Goal: Contribute content: Add original content to the website for others to see

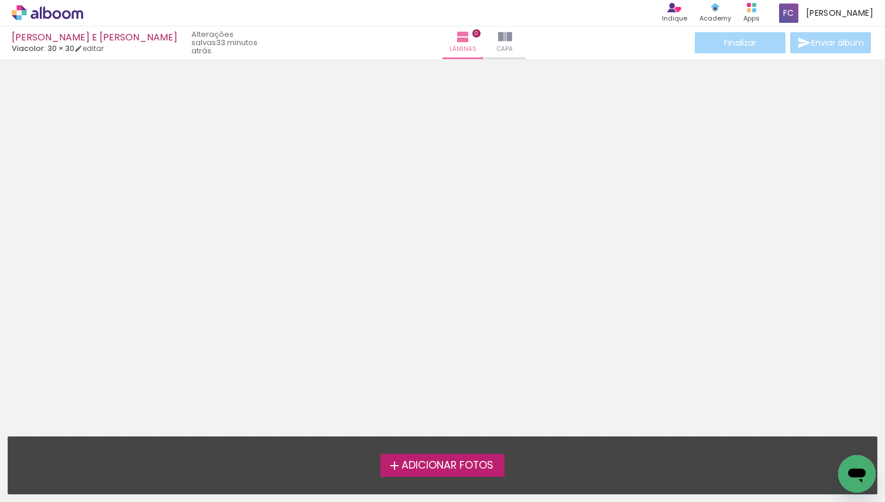
click at [417, 461] on span "Adicionar Fotos" at bounding box center [447, 465] width 92 height 11
click at [0, 0] on input "file" at bounding box center [0, 0] width 0 height 0
click at [428, 472] on label "Adicionar Fotos" at bounding box center [442, 465] width 125 height 22
click at [0, 0] on input "file" at bounding box center [0, 0] width 0 height 0
click at [450, 460] on span "Adicionar Fotos" at bounding box center [447, 465] width 92 height 11
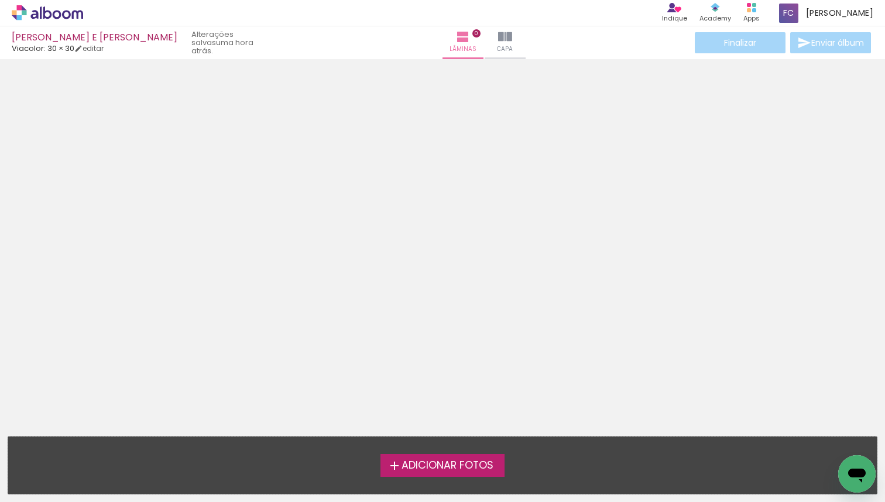
click at [0, 0] on input "file" at bounding box center [0, 0] width 0 height 0
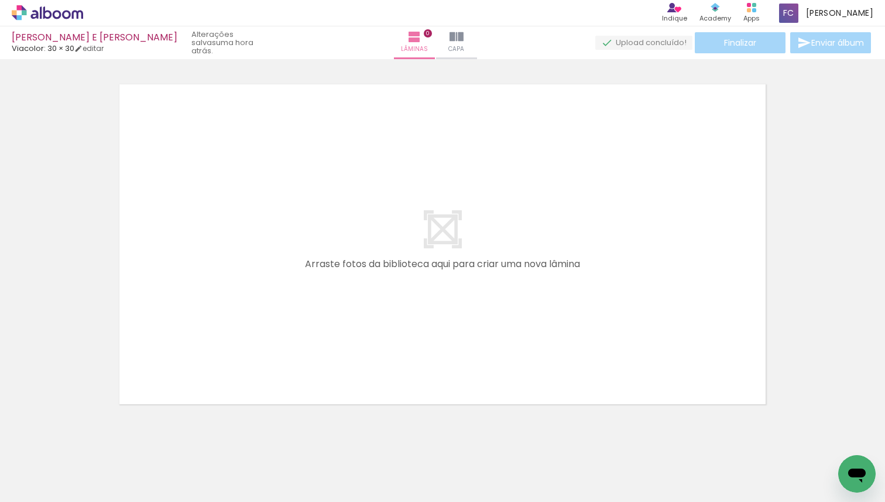
scroll to position [15, 0]
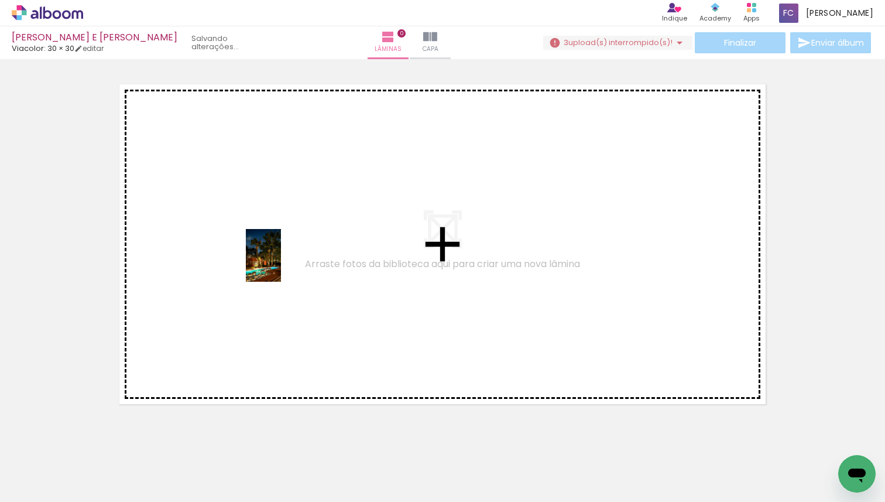
drag, startPoint x: 130, startPoint y: 468, endPoint x: 284, endPoint y: 263, distance: 256.2
click at [284, 263] on quentale-workspace at bounding box center [442, 251] width 885 height 502
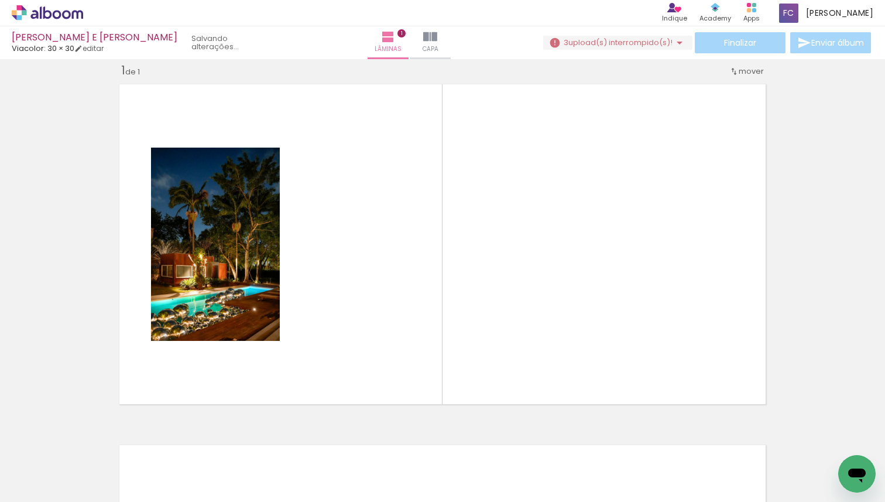
scroll to position [0, 174]
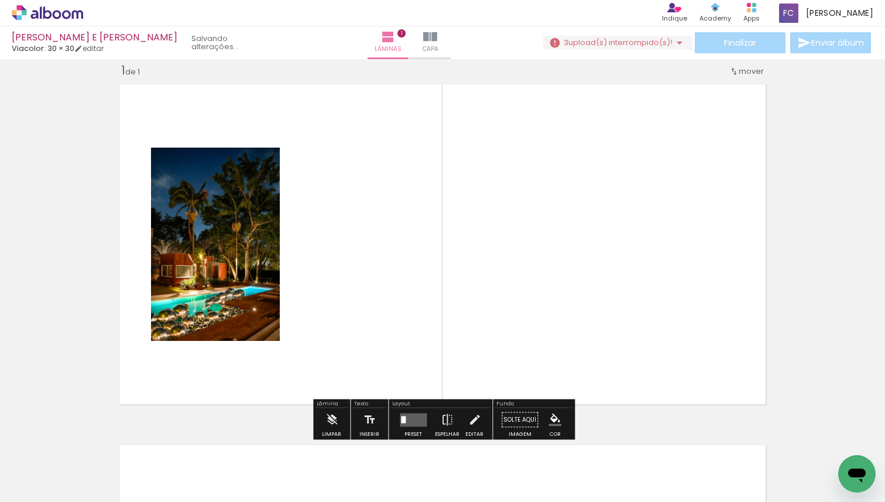
click at [471, 462] on div at bounding box center [467, 462] width 39 height 58
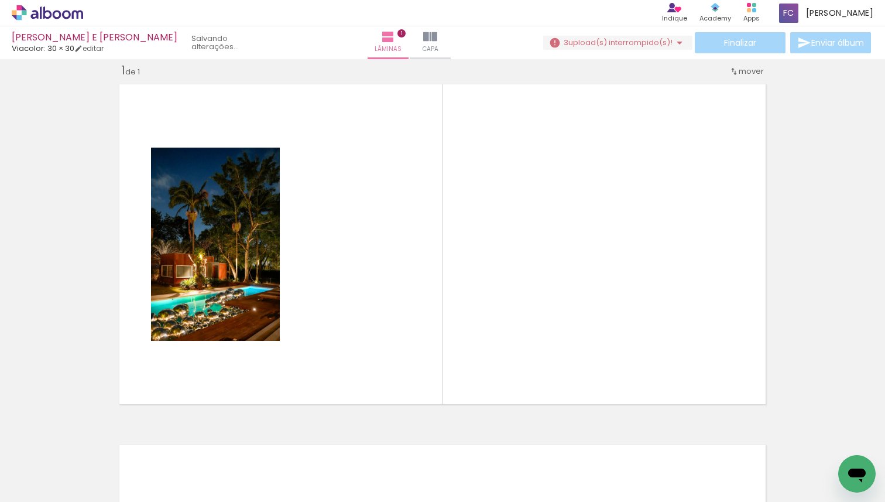
click at [471, 462] on div at bounding box center [467, 462] width 39 height 58
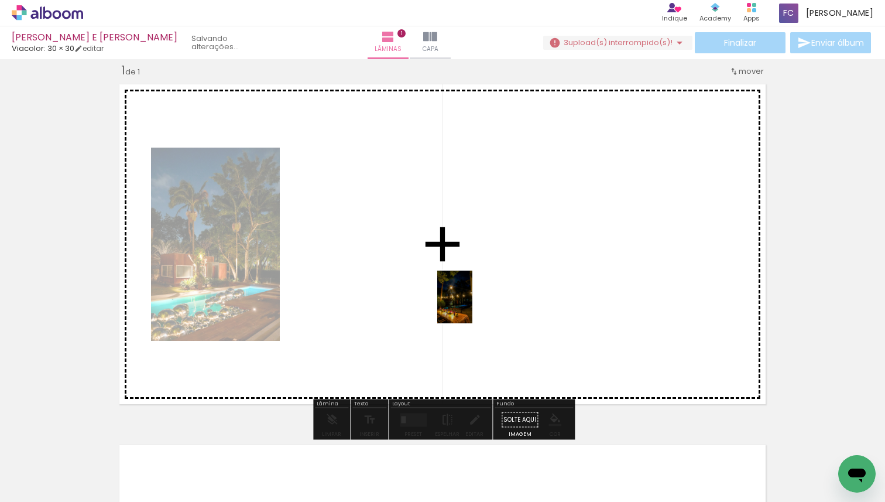
drag, startPoint x: 472, startPoint y: 464, endPoint x: 472, endPoint y: 306, distance: 158.0
click at [472, 306] on quentale-workspace at bounding box center [442, 251] width 885 height 502
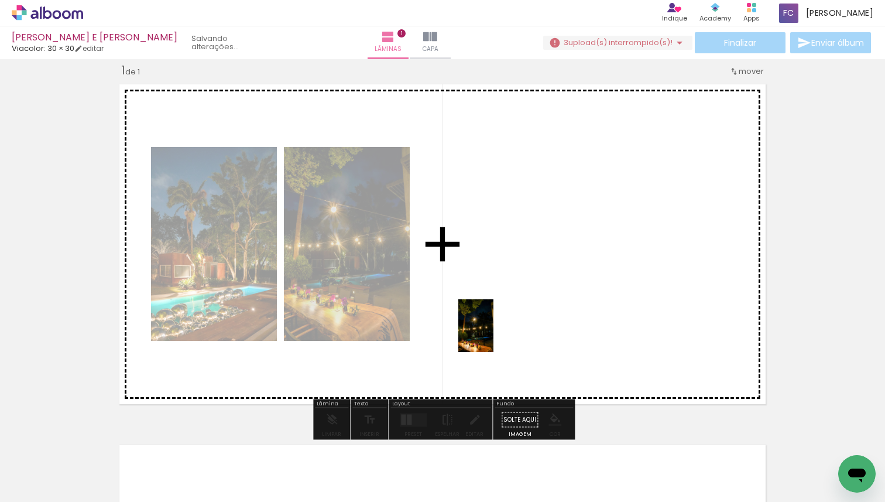
drag, startPoint x: 414, startPoint y: 471, endPoint x: 496, endPoint y: 332, distance: 161.1
click at [496, 332] on quentale-workspace at bounding box center [442, 251] width 885 height 502
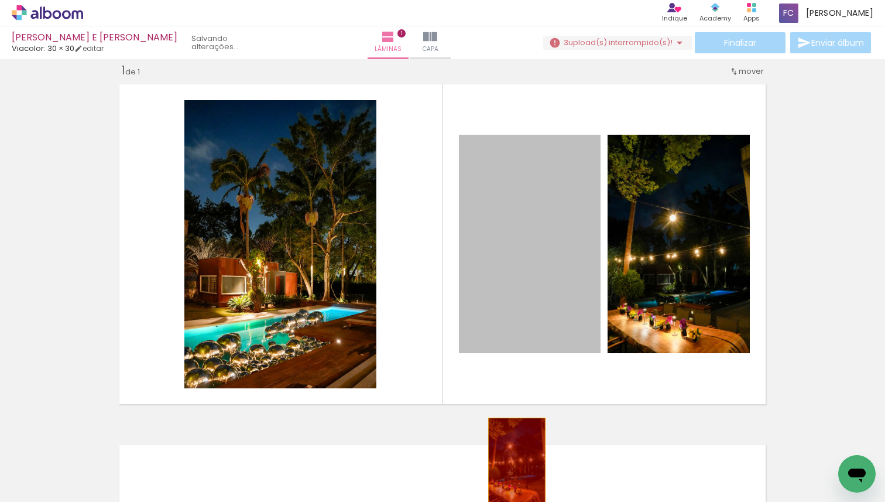
drag, startPoint x: 523, startPoint y: 205, endPoint x: 520, endPoint y: 465, distance: 259.9
click at [520, 465] on quentale-workspace at bounding box center [442, 251] width 885 height 502
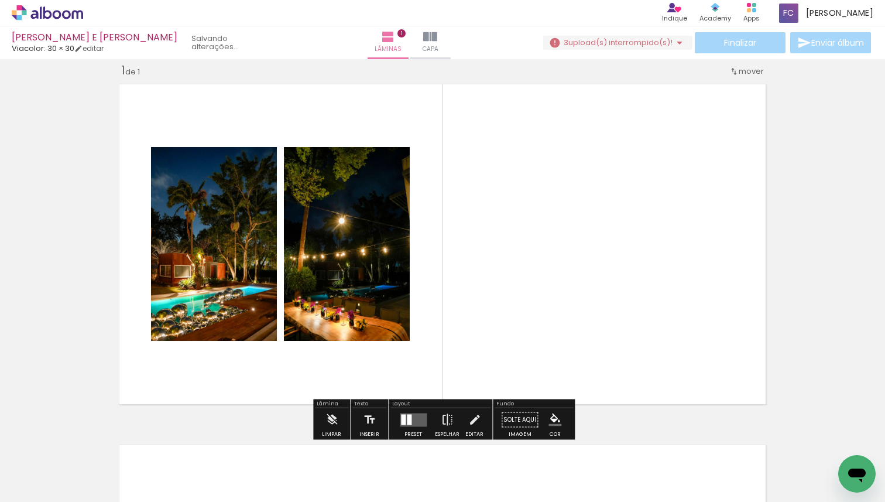
click at [675, 46] on iron-icon at bounding box center [679, 43] width 14 height 14
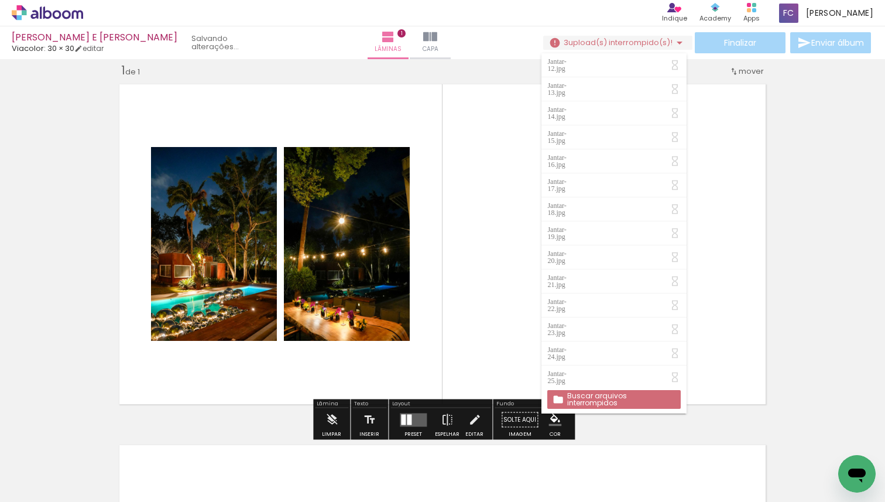
click at [569, 298] on div "Jantar-22.jpg" at bounding box center [558, 305] width 22 height 14
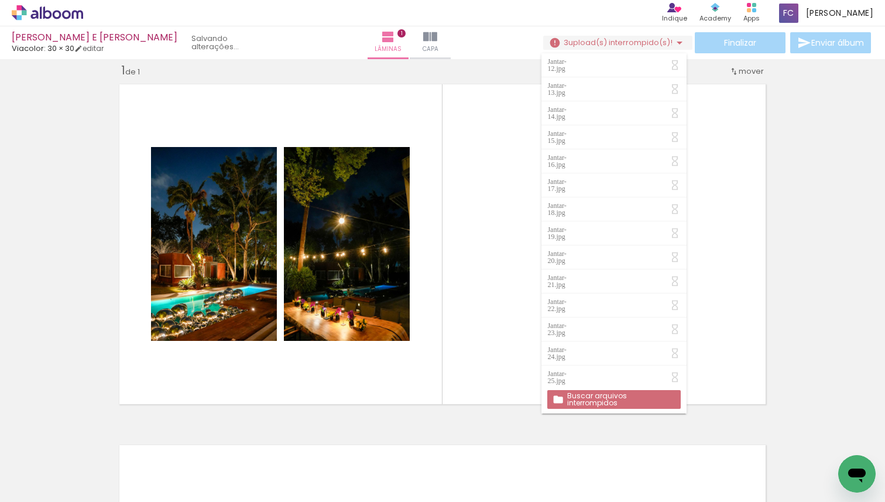
click at [0, 0] on slot "Buscar arquivos interrompidos" at bounding box center [0, 0] width 0 height 0
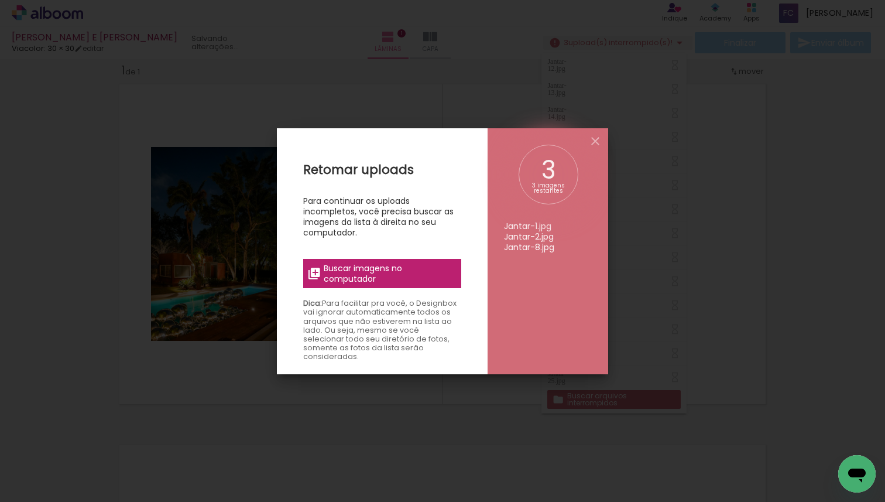
click at [406, 272] on span "Buscar imagens no computador" at bounding box center [389, 273] width 131 height 21
click at [0, 0] on input "file" at bounding box center [0, 0] width 0 height 0
click at [594, 141] on iron-icon at bounding box center [595, 141] width 14 height 14
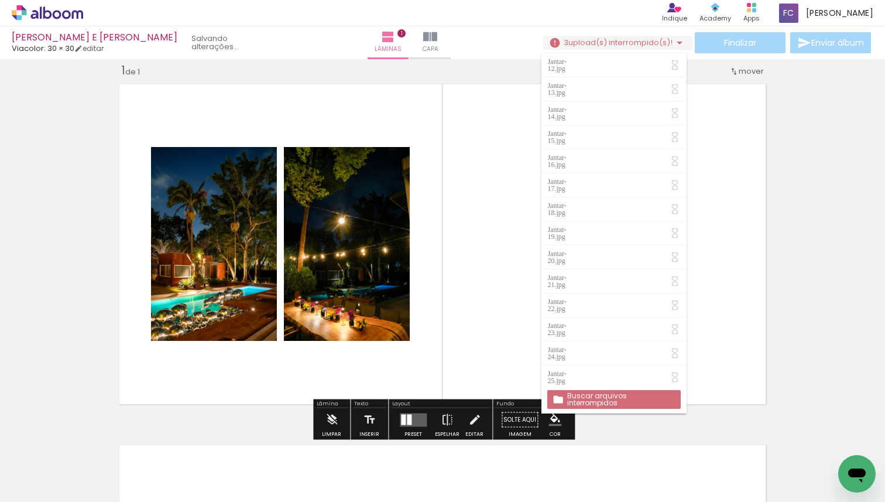
click at [727, 192] on quentale-layouter at bounding box center [443, 243] width 658 height 331
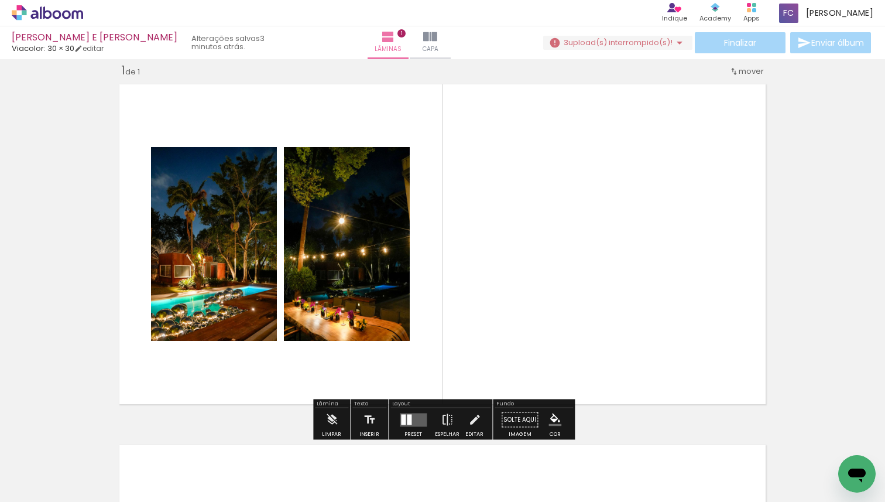
click at [592, 365] on quentale-layouter at bounding box center [443, 243] width 658 height 331
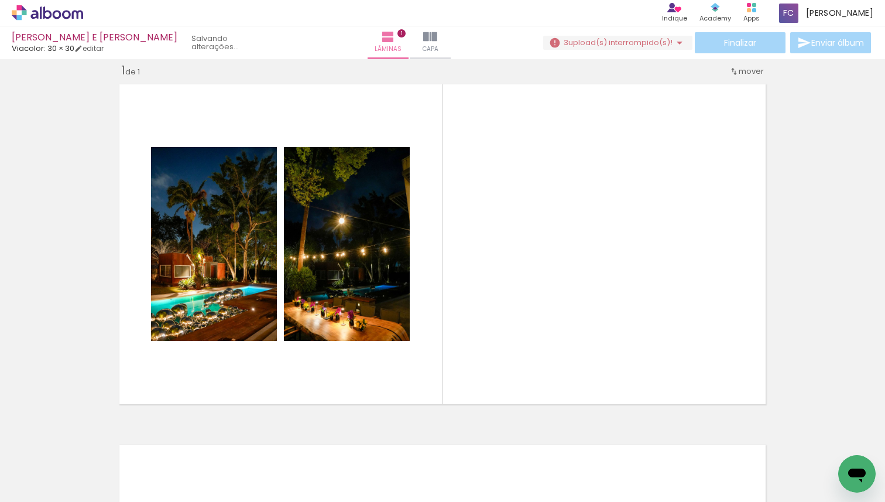
scroll to position [0, 388]
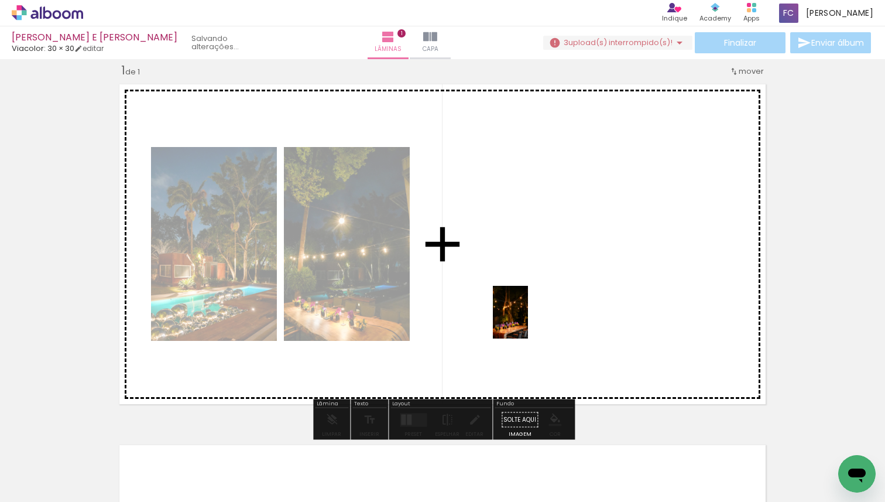
drag, startPoint x: 520, startPoint y: 473, endPoint x: 530, endPoint y: 317, distance: 157.2
click at [530, 317] on quentale-workspace at bounding box center [442, 251] width 885 height 502
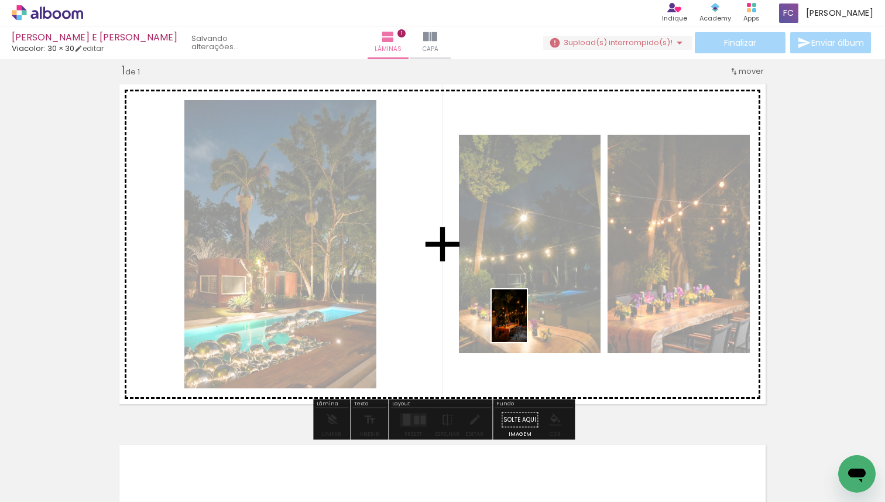
drag, startPoint x: 455, startPoint y: 471, endPoint x: 543, endPoint y: 308, distance: 185.2
click at [543, 308] on quentale-workspace at bounding box center [442, 251] width 885 height 502
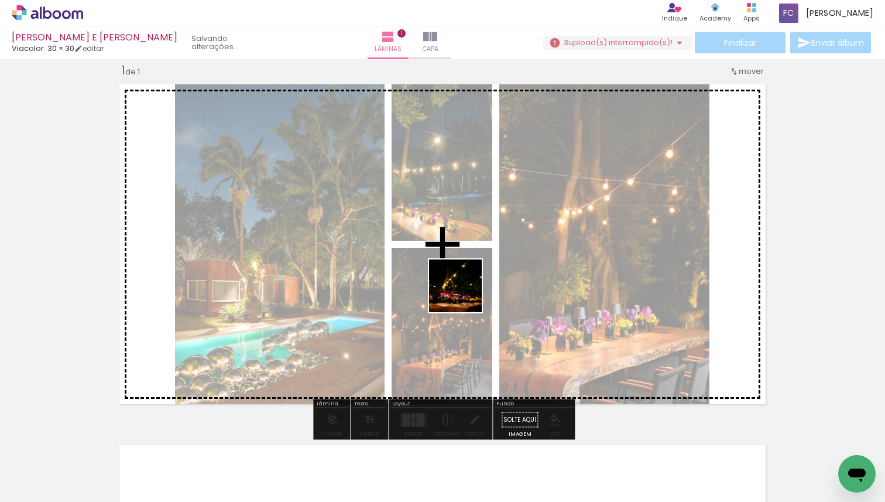
drag, startPoint x: 322, startPoint y: 472, endPoint x: 486, endPoint y: 283, distance: 250.2
click at [486, 283] on quentale-workspace at bounding box center [442, 251] width 885 height 502
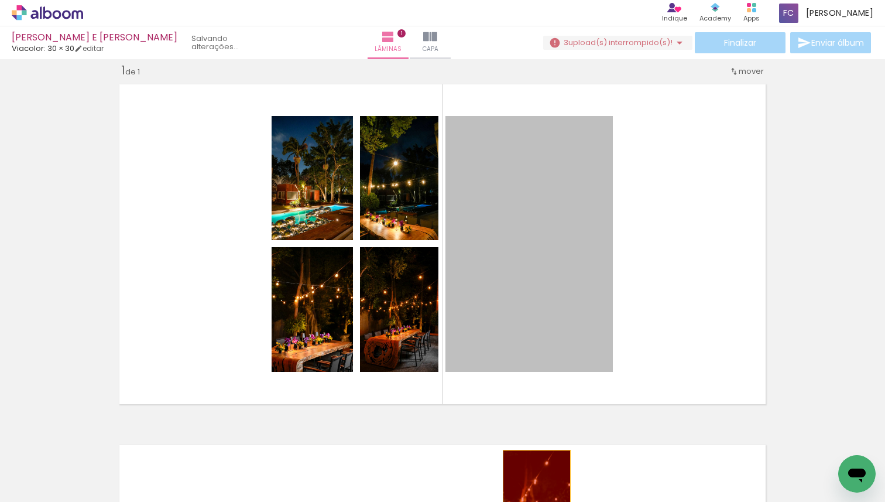
drag, startPoint x: 591, startPoint y: 225, endPoint x: 537, endPoint y: 501, distance: 281.0
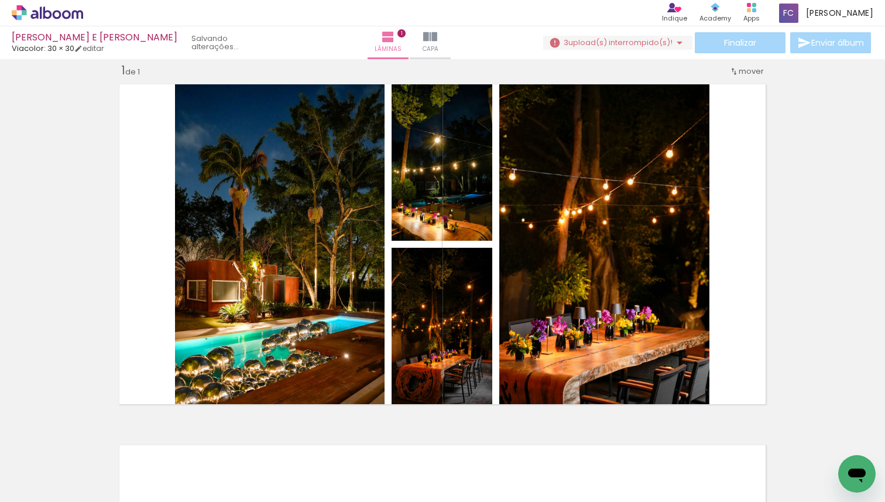
scroll to position [0, 0]
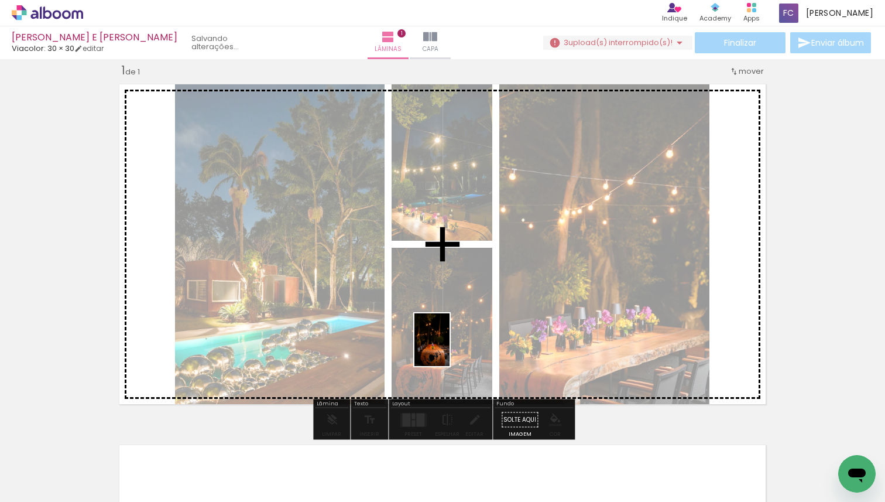
drag, startPoint x: 331, startPoint y: 460, endPoint x: 466, endPoint y: 338, distance: 181.5
click at [466, 338] on quentale-workspace at bounding box center [442, 251] width 885 height 502
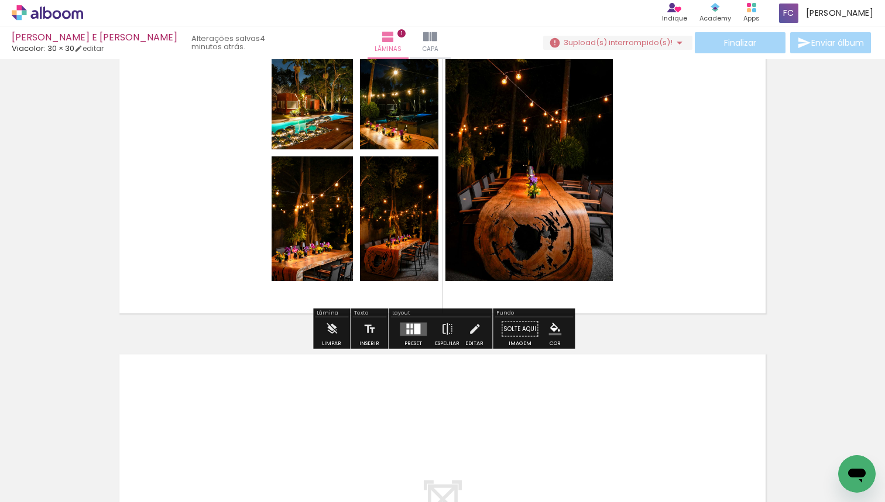
scroll to position [99, 0]
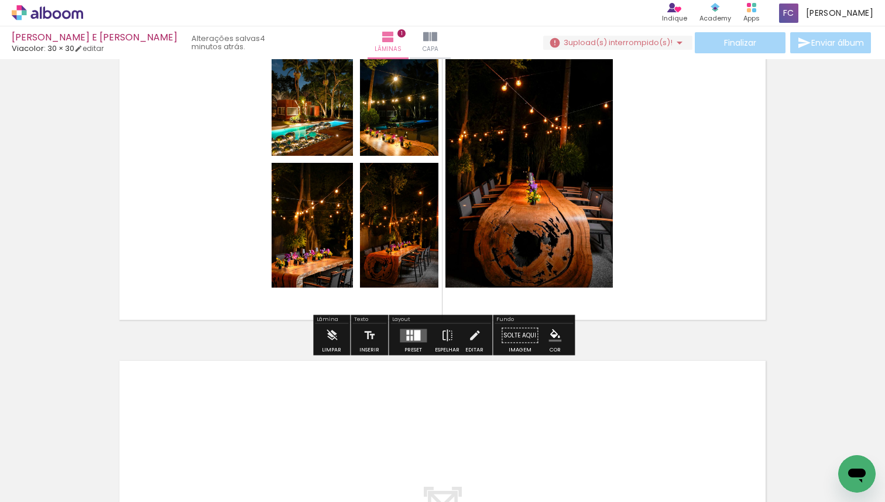
click at [414, 338] on div at bounding box center [417, 334] width 6 height 11
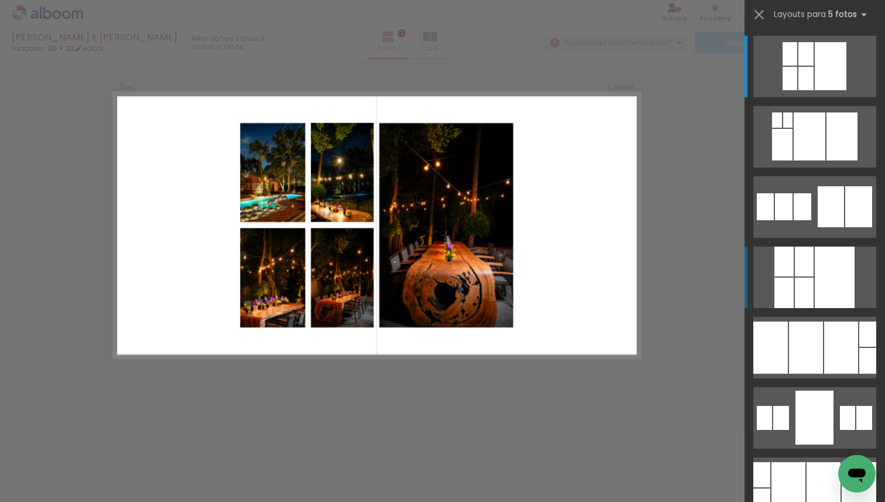
scroll to position [15, 0]
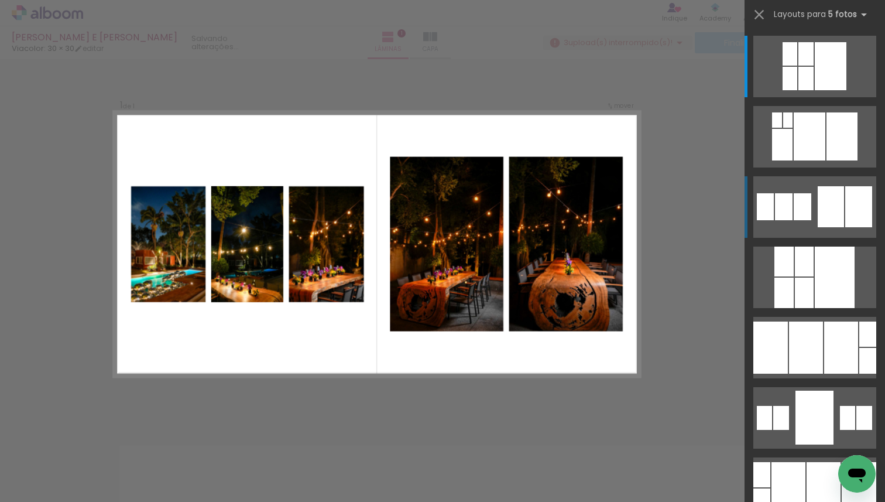
click at [835, 186] on div at bounding box center [831, 206] width 26 height 41
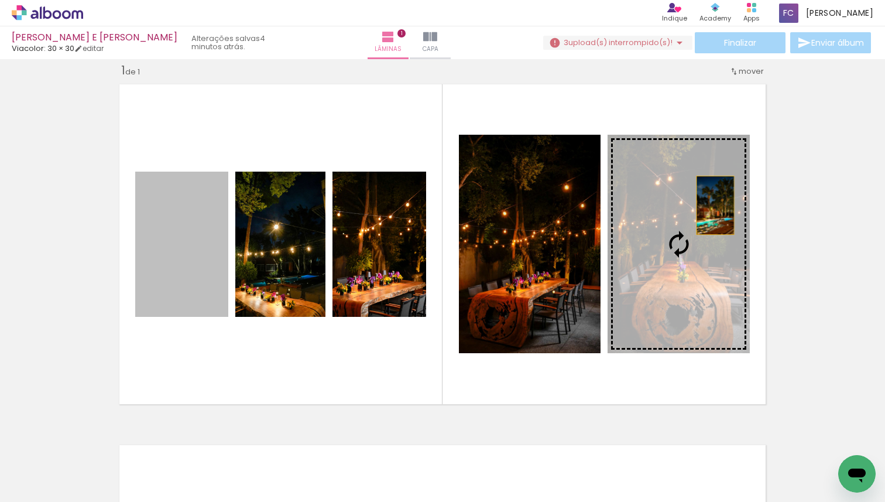
drag, startPoint x: 220, startPoint y: 266, endPoint x: 715, endPoint y: 207, distance: 498.1
click at [0, 0] on slot at bounding box center [0, 0] width 0 height 0
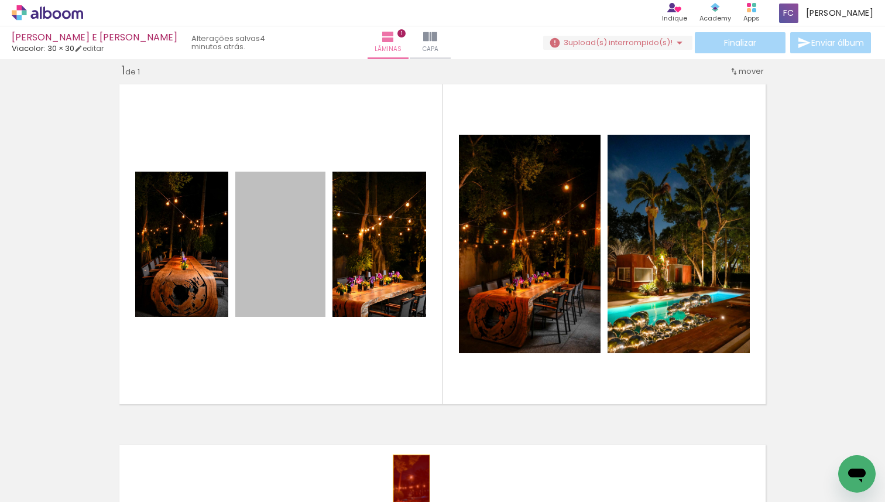
drag, startPoint x: 288, startPoint y: 245, endPoint x: 411, endPoint y: 483, distance: 268.3
click at [411, 483] on quentale-workspace at bounding box center [442, 251] width 885 height 502
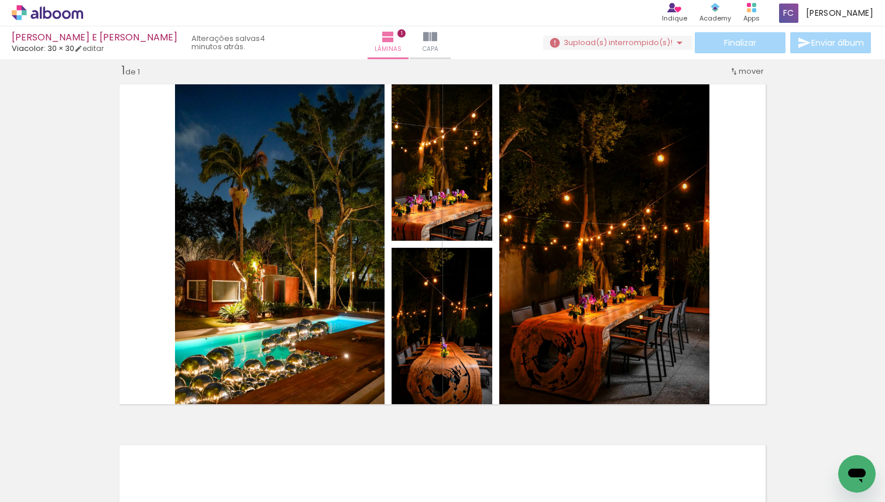
scroll to position [0, 334]
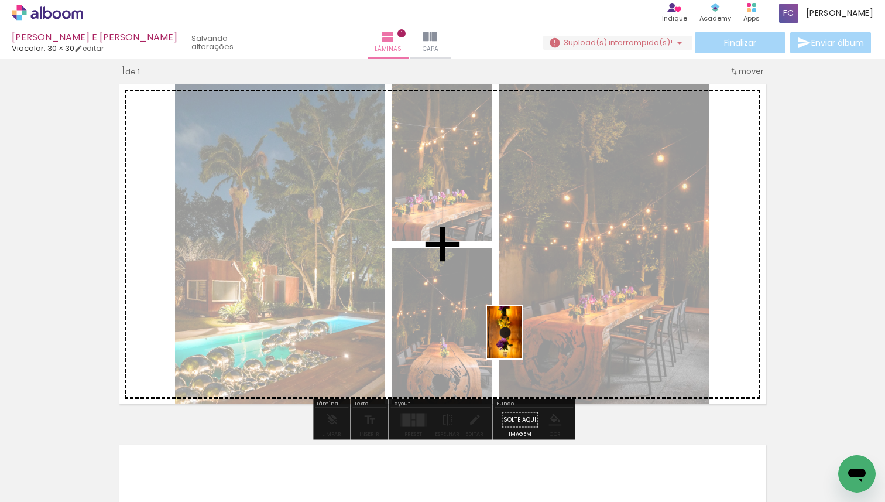
drag, startPoint x: 639, startPoint y: 461, endPoint x: 516, endPoint y: 335, distance: 175.5
click at [516, 335] on quentale-workspace at bounding box center [442, 251] width 885 height 502
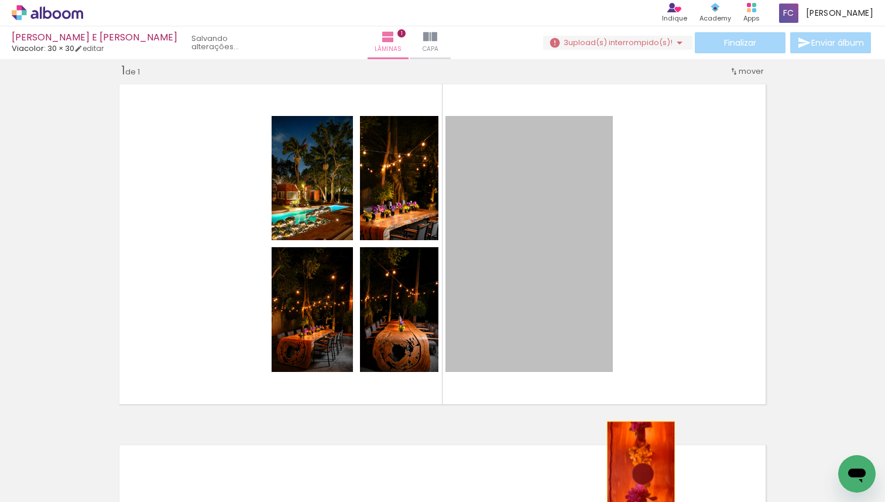
drag, startPoint x: 546, startPoint y: 252, endPoint x: 641, endPoint y: 473, distance: 240.7
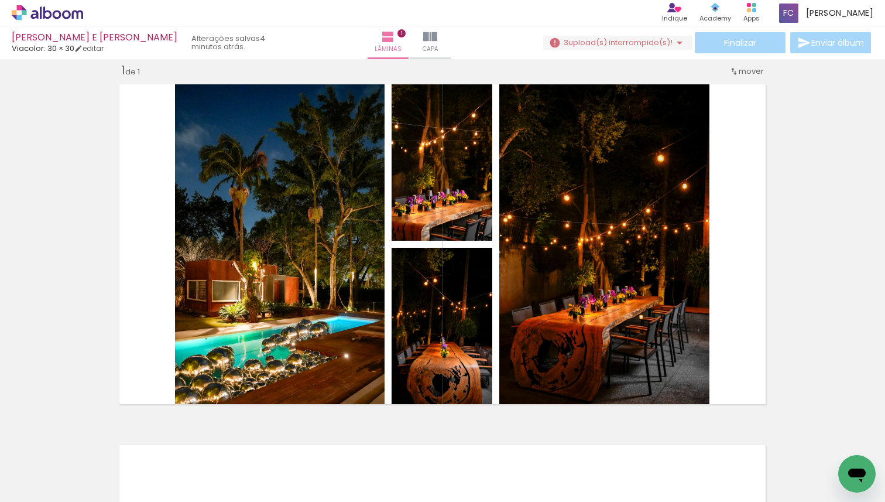
scroll to position [0, 0]
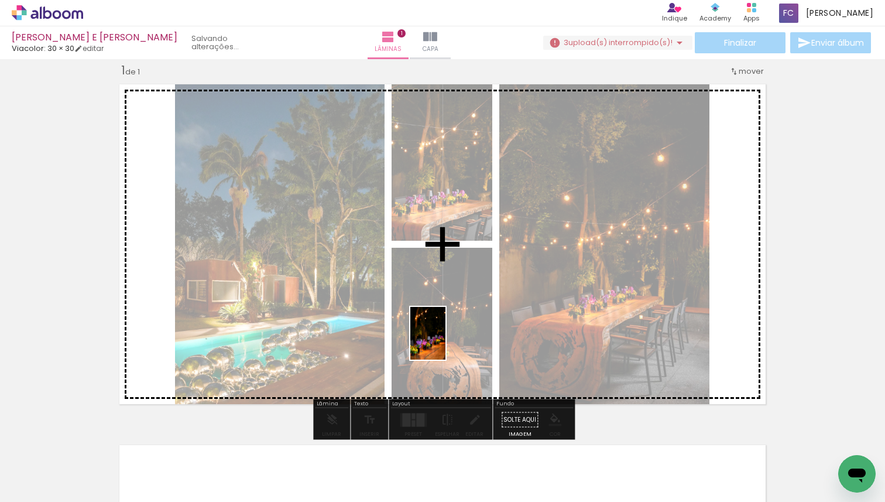
drag, startPoint x: 249, startPoint y: 476, endPoint x: 445, endPoint y: 342, distance: 238.3
click at [445, 342] on quentale-workspace at bounding box center [442, 251] width 885 height 502
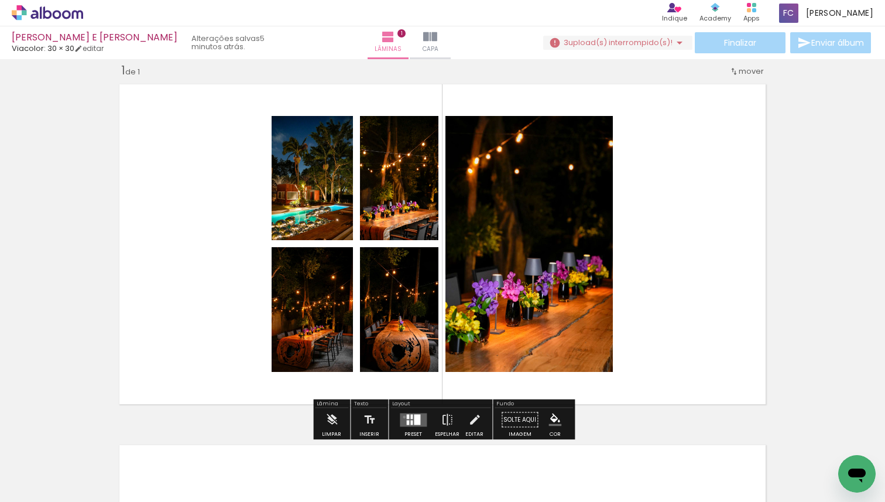
click at [401, 416] on quentale-layouter at bounding box center [413, 419] width 27 height 13
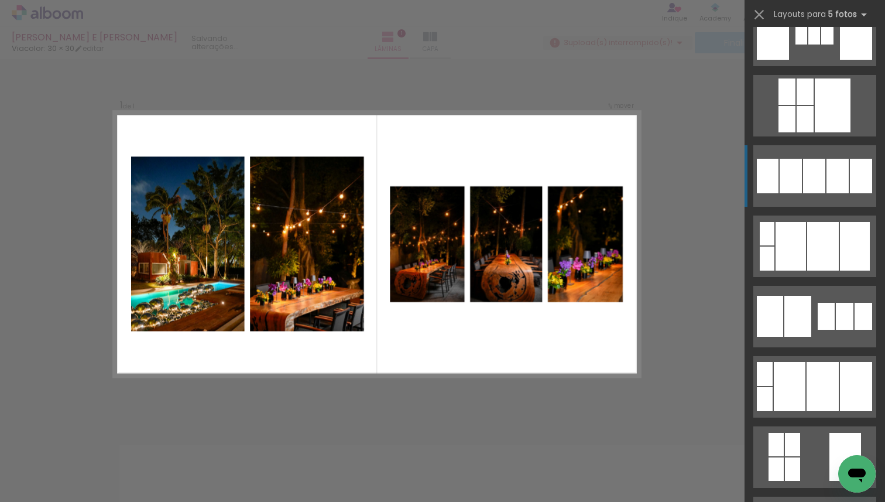
scroll to position [1656, 0]
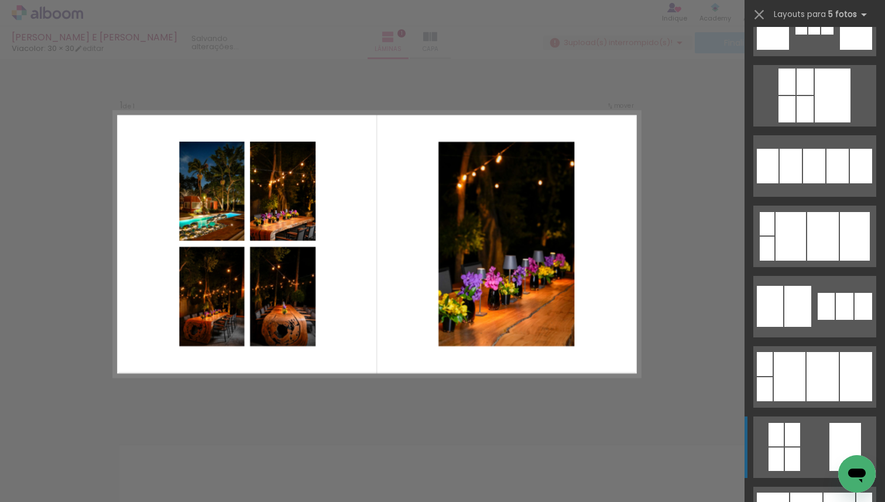
click at [805, 441] on quentale-layouter at bounding box center [814, 446] width 123 height 61
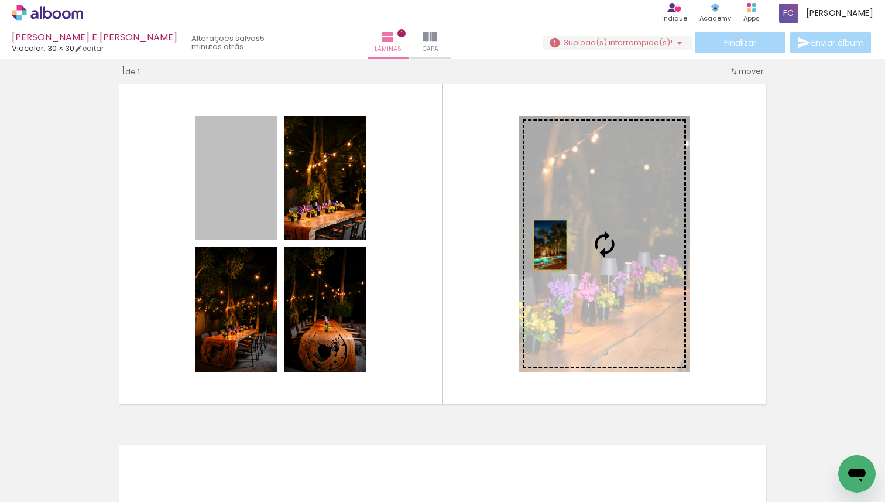
drag, startPoint x: 229, startPoint y: 216, endPoint x: 554, endPoint y: 245, distance: 326.7
click at [0, 0] on slot at bounding box center [0, 0] width 0 height 0
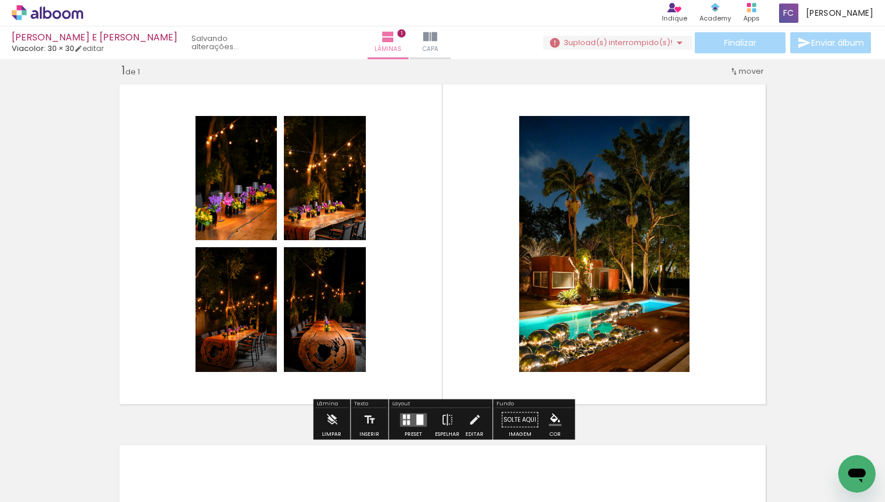
click at [804, 166] on div "Inserir lâmina 1 de 1" at bounding box center [442, 410] width 885 height 722
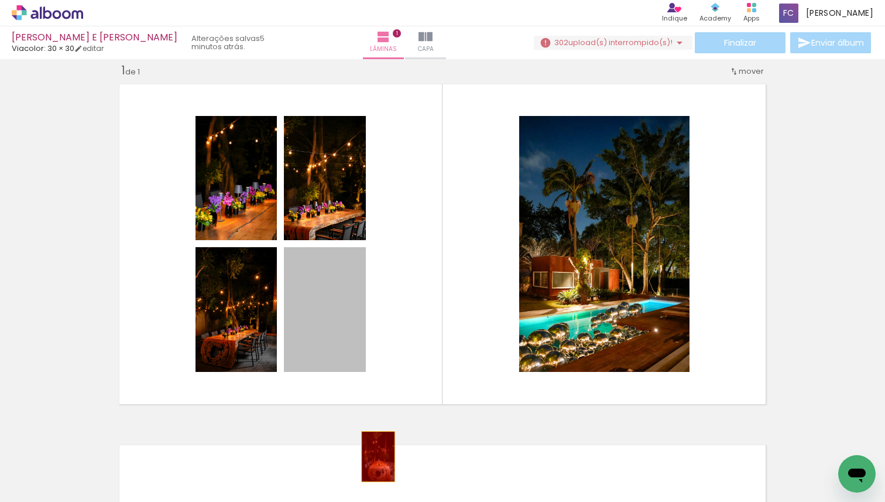
drag, startPoint x: 314, startPoint y: 312, endPoint x: 380, endPoint y: 464, distance: 165.9
click at [380, 464] on quentale-workspace at bounding box center [442, 251] width 885 height 502
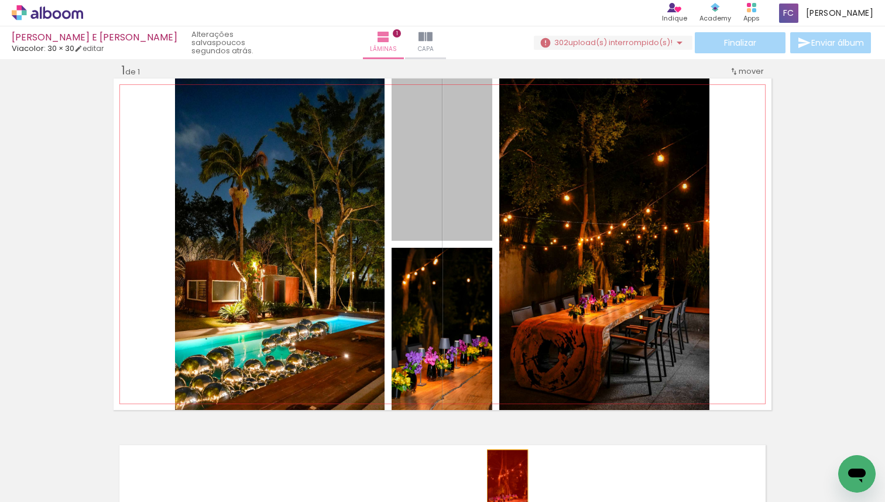
drag, startPoint x: 443, startPoint y: 190, endPoint x: 507, endPoint y: 482, distance: 298.5
click at [507, 482] on quentale-workspace at bounding box center [442, 251] width 885 height 502
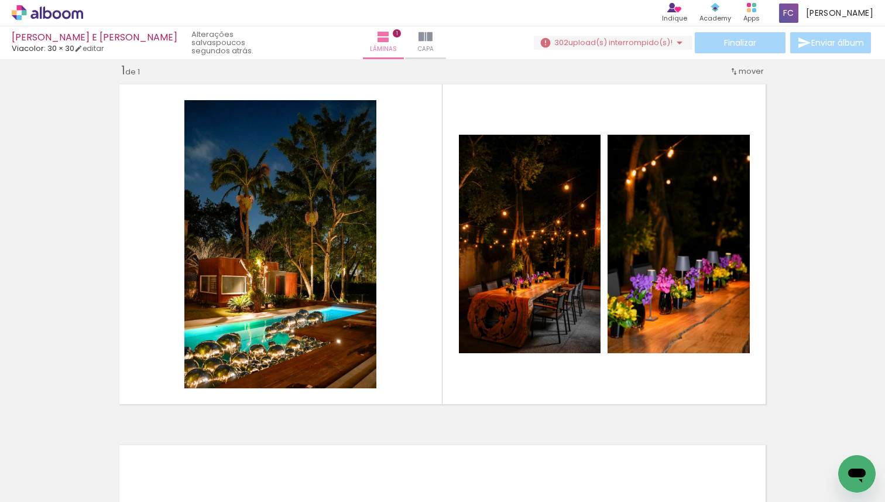
scroll to position [0, 1608]
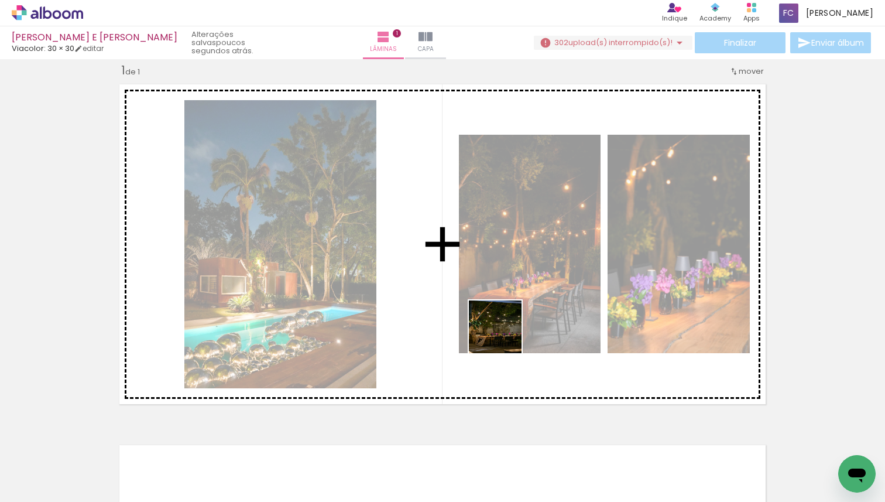
drag, startPoint x: 479, startPoint y: 472, endPoint x: 507, endPoint y: 330, distance: 144.3
click at [507, 330] on quentale-workspace at bounding box center [442, 251] width 885 height 502
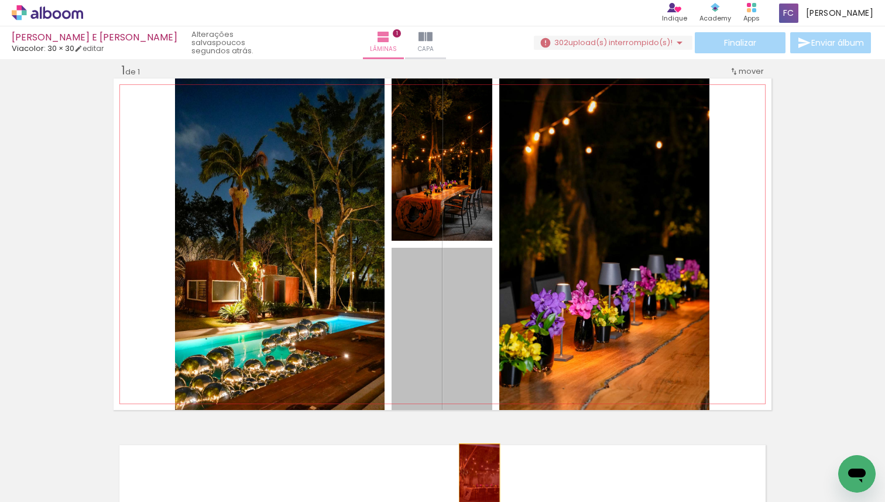
drag, startPoint x: 467, startPoint y: 306, endPoint x: 479, endPoint y: 476, distance: 170.2
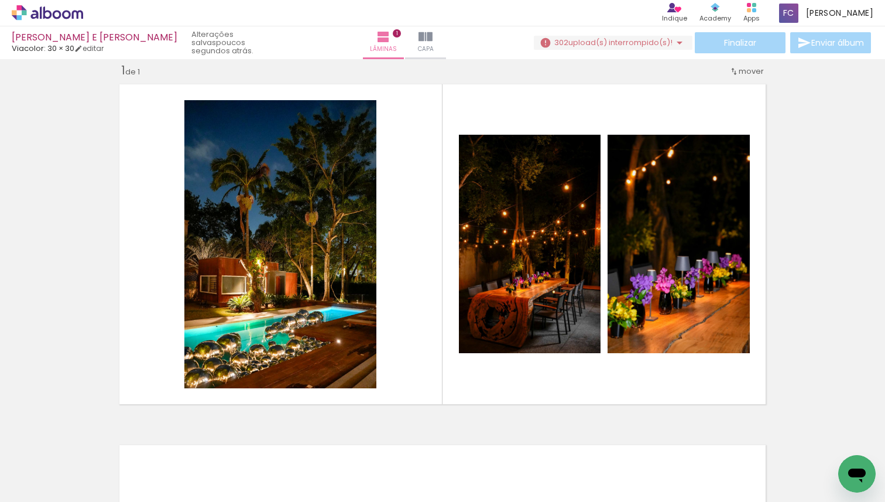
scroll to position [0, 0]
drag, startPoint x: 433, startPoint y: 474, endPoint x: 440, endPoint y: 484, distance: 12.2
click at [440, 484] on div at bounding box center [444, 462] width 39 height 58
